Goal: Find specific page/section: Find specific page/section

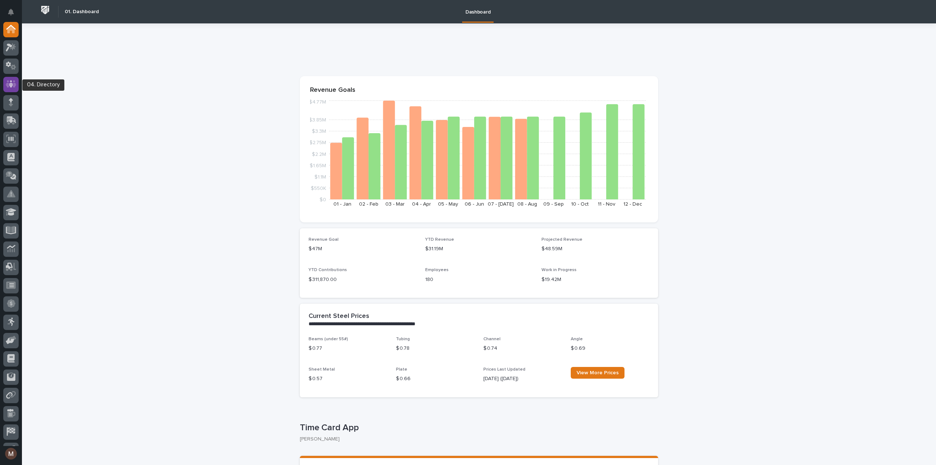
click at [8, 85] on icon at bounding box center [11, 84] width 11 height 8
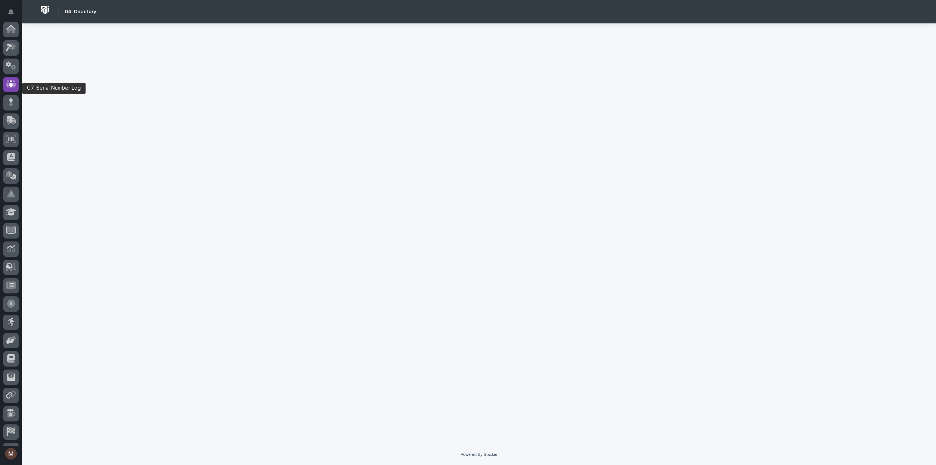
scroll to position [51, 0]
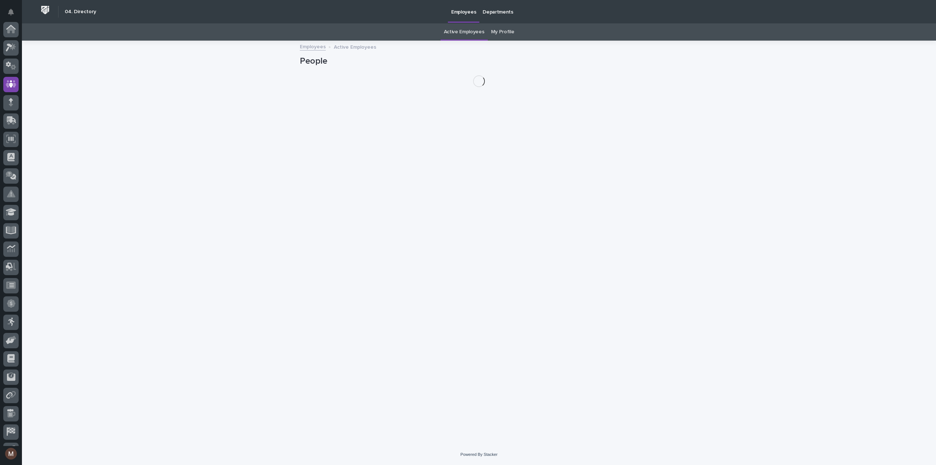
scroll to position [51, 0]
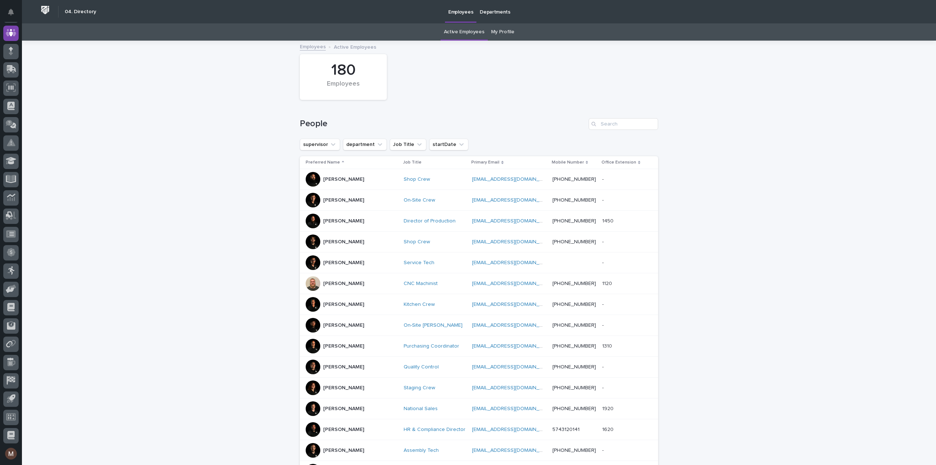
click at [496, 31] on link "My Profile" at bounding box center [502, 31] width 23 height 17
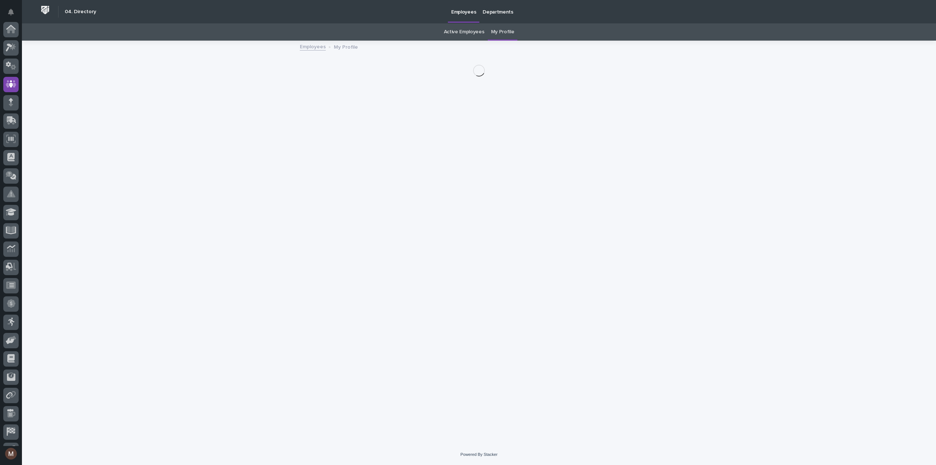
scroll to position [51, 0]
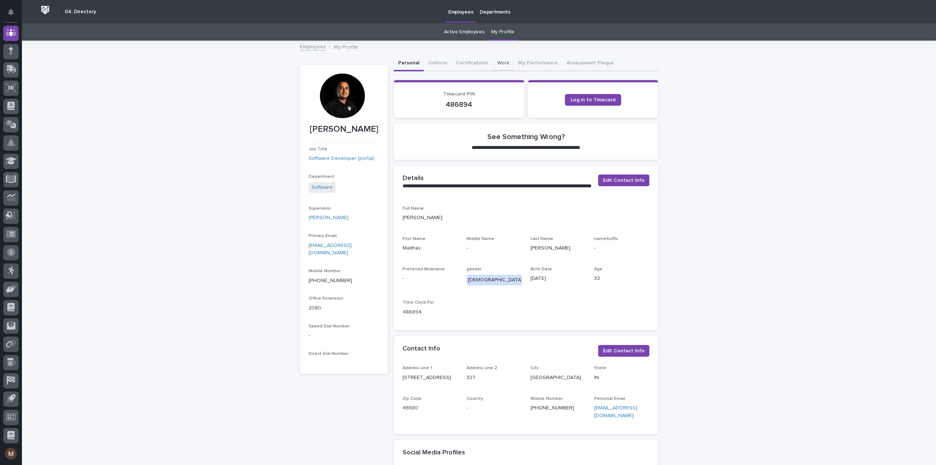
click at [500, 59] on button "Work" at bounding box center [503, 63] width 21 height 15
